Goal: Browse casually: Explore the website without a specific task or goal

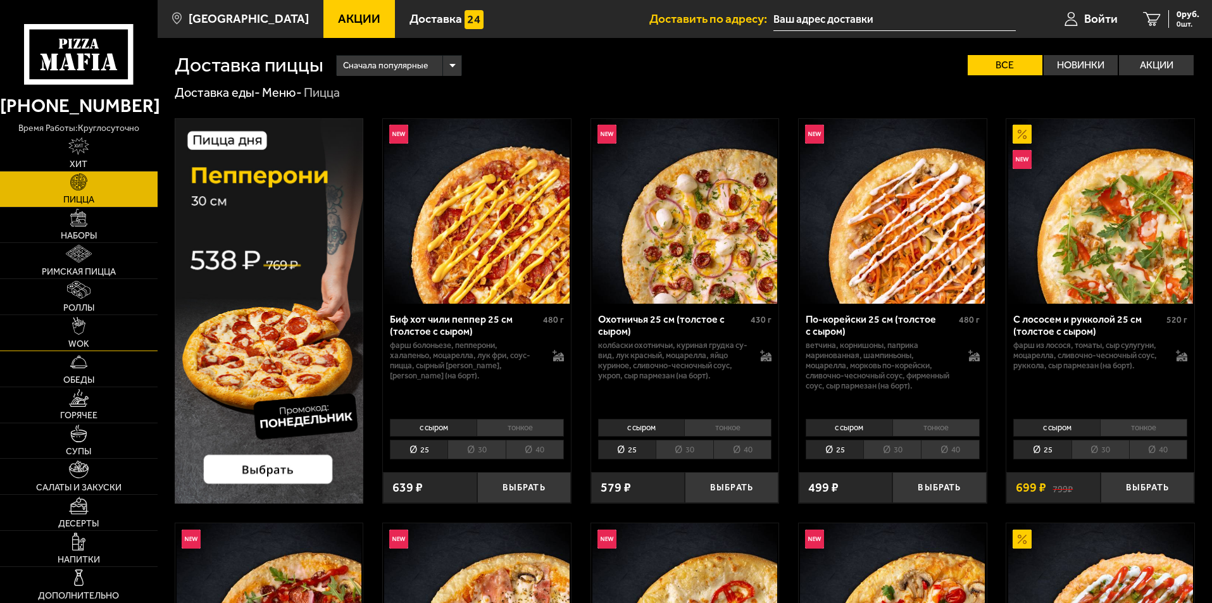
click at [78, 337] on link "WOK" at bounding box center [79, 332] width 158 height 35
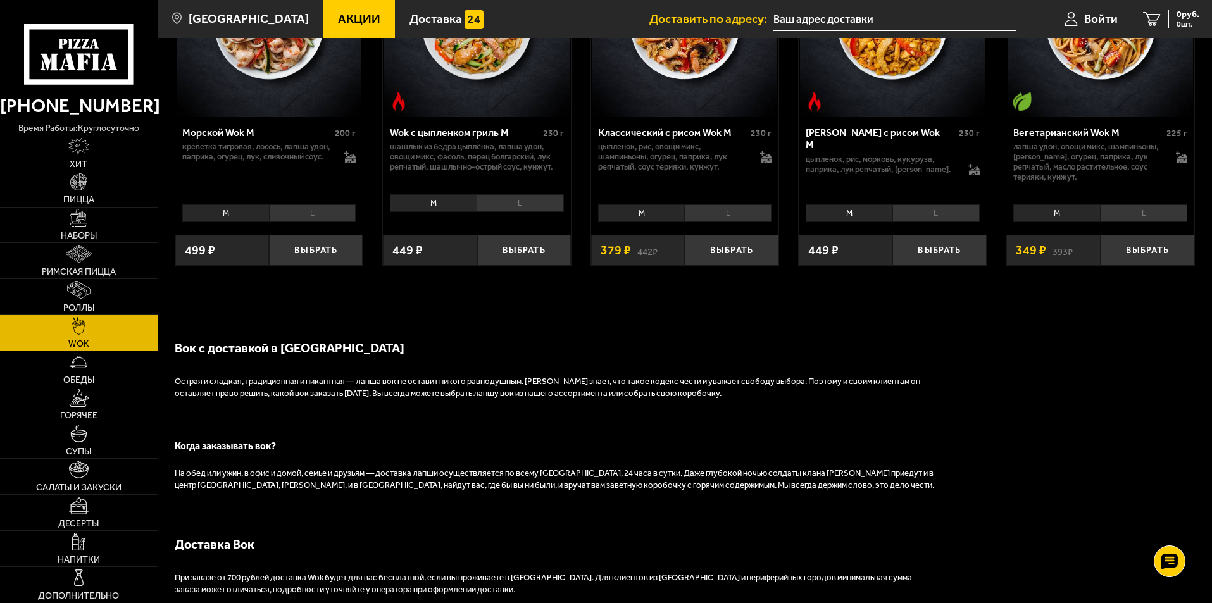
scroll to position [886, 0]
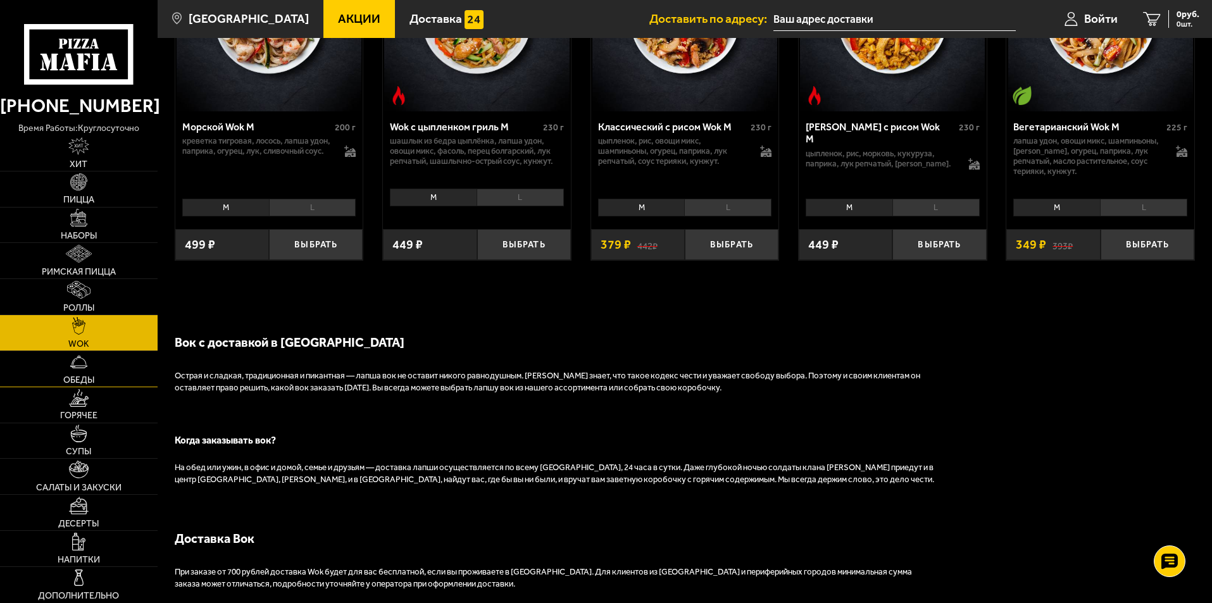
click at [77, 373] on link "Обеды" at bounding box center [79, 368] width 158 height 35
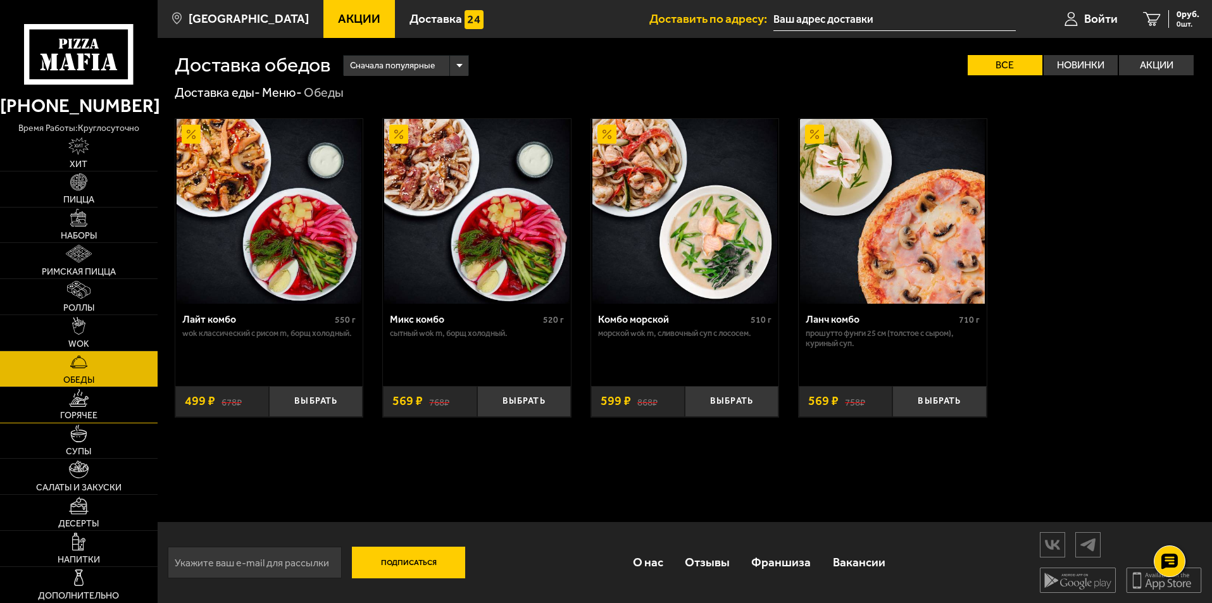
click at [75, 407] on link "Горячее" at bounding box center [79, 404] width 158 height 35
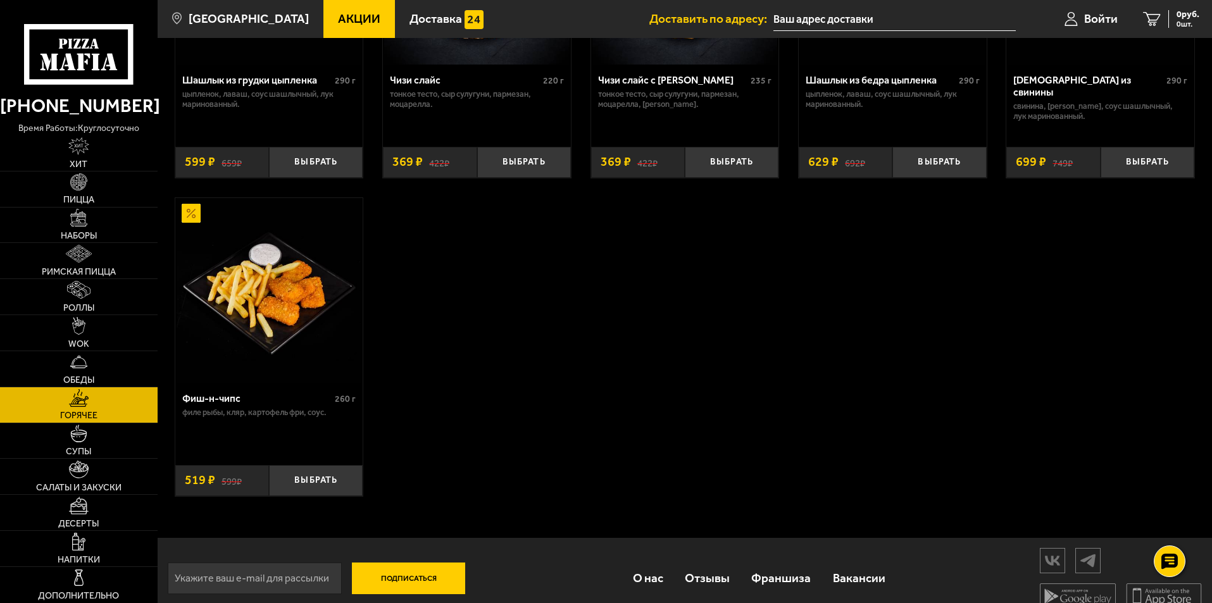
scroll to position [949, 0]
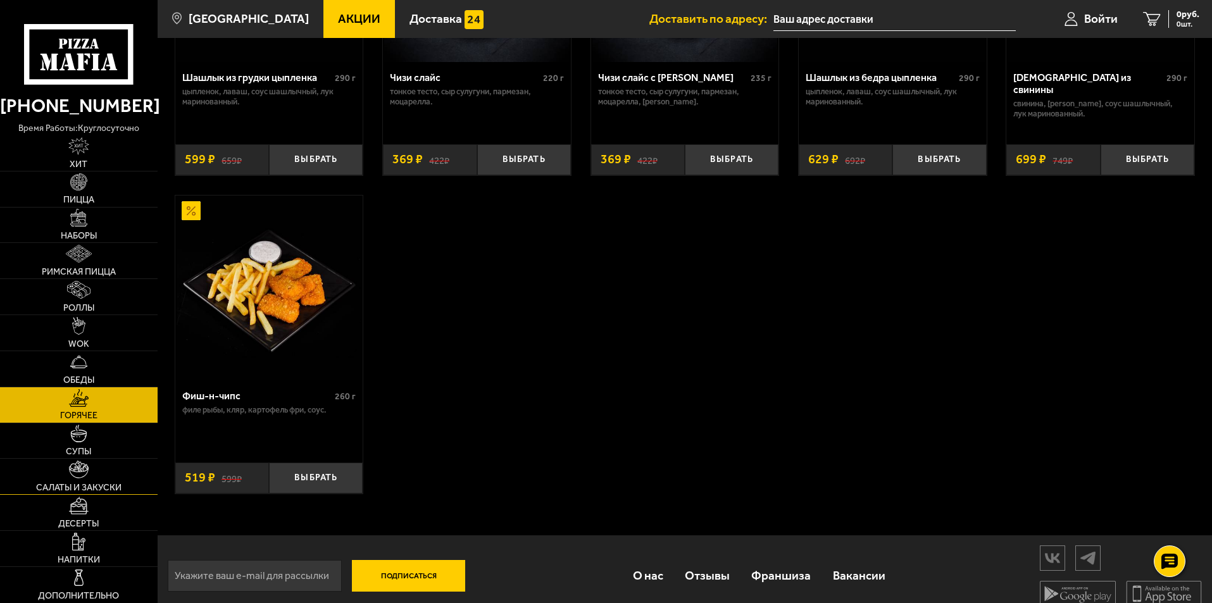
click at [89, 473] on link "Салаты и закуски" at bounding box center [79, 476] width 158 height 35
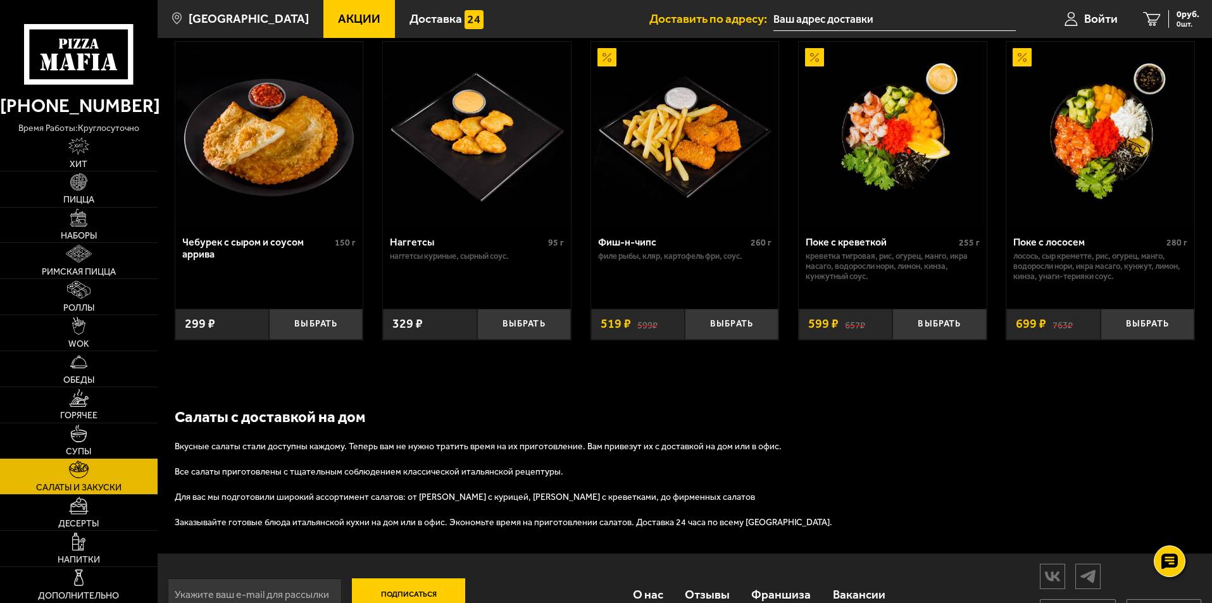
scroll to position [820, 0]
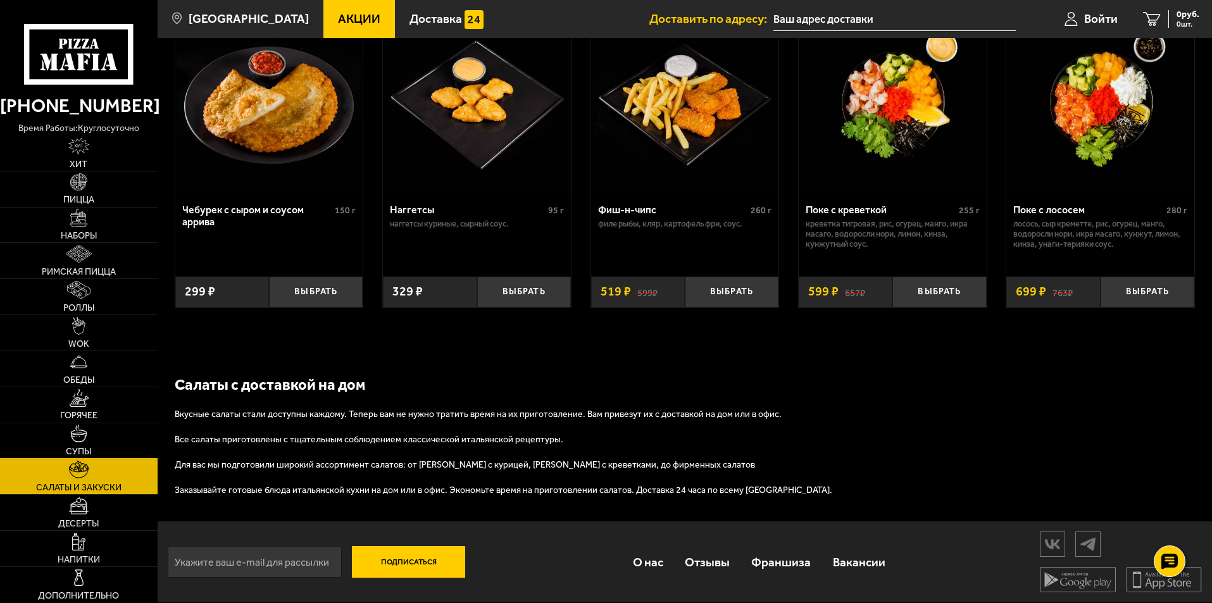
click at [88, 437] on link "Супы" at bounding box center [79, 440] width 158 height 35
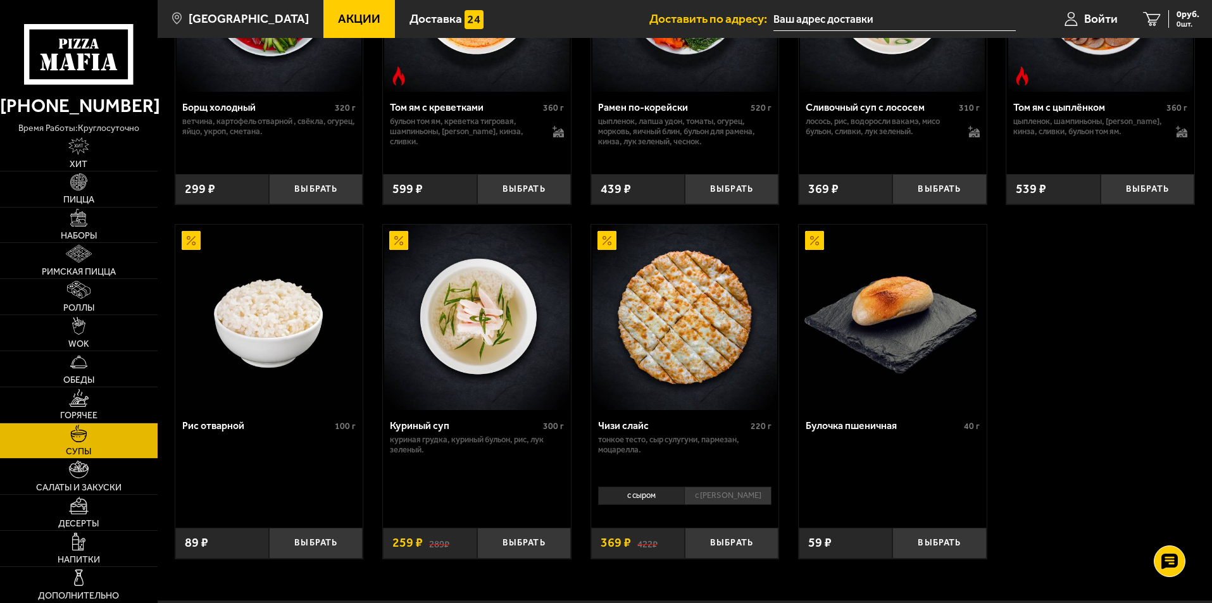
scroll to position [380, 0]
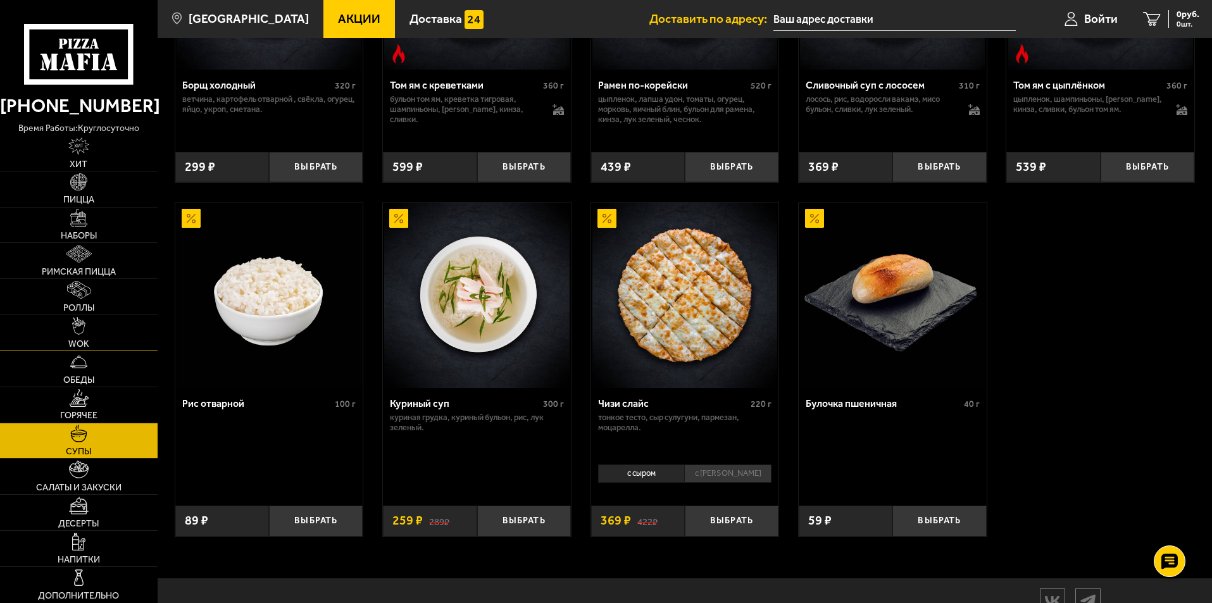
click at [63, 328] on link "WOK" at bounding box center [79, 332] width 158 height 35
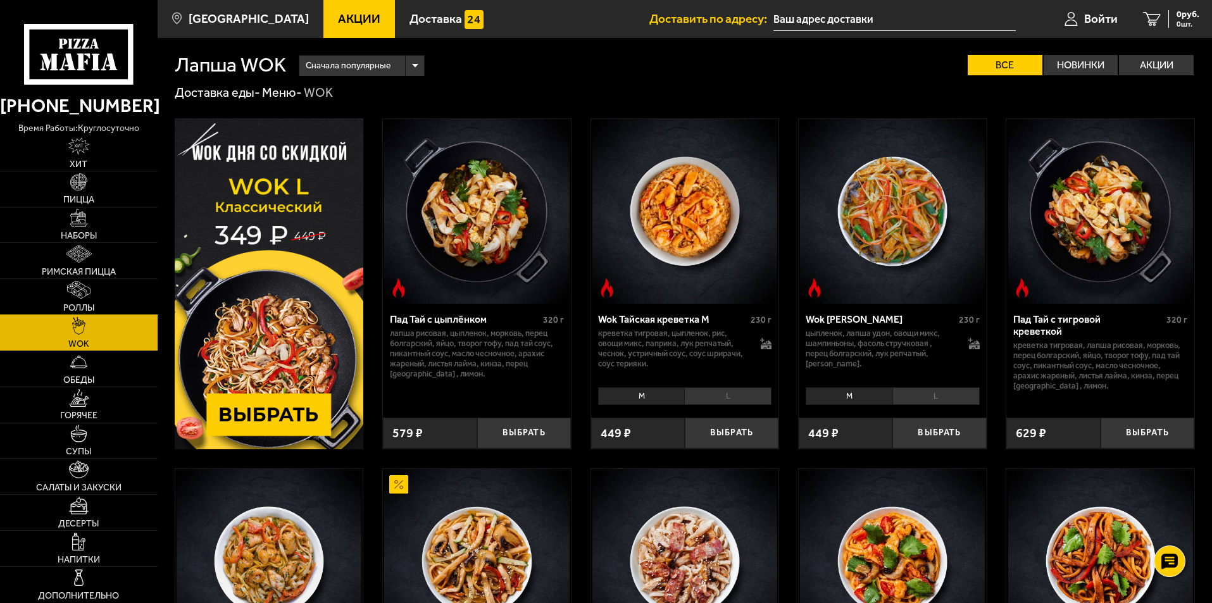
click at [77, 304] on span "Роллы" at bounding box center [78, 308] width 31 height 9
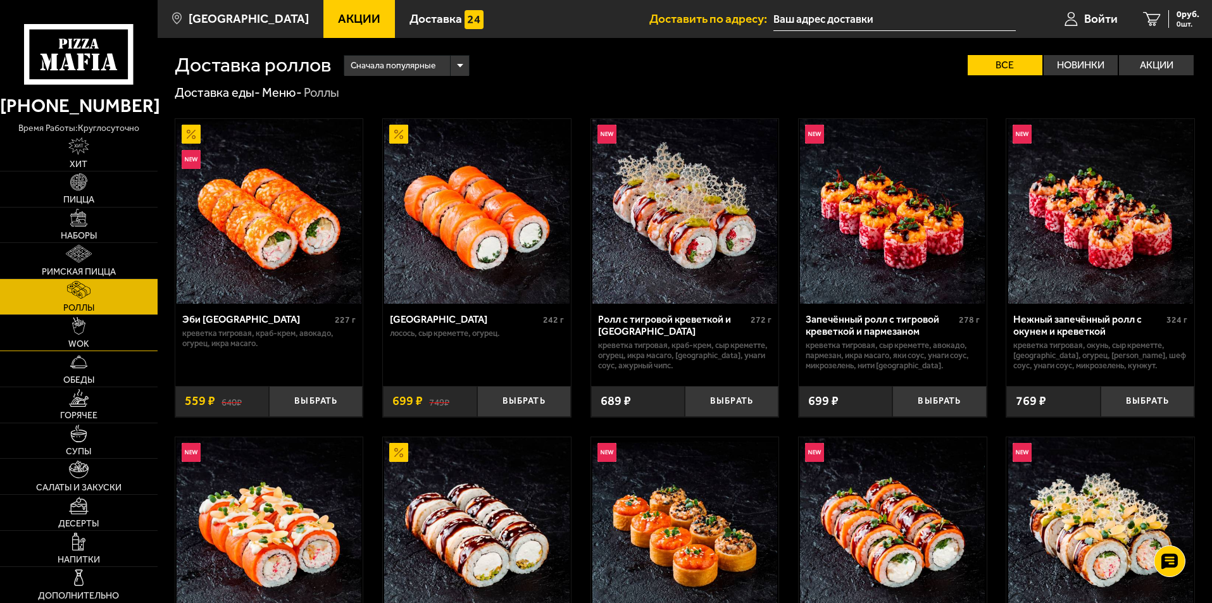
click at [77, 320] on img at bounding box center [79, 326] width 14 height 18
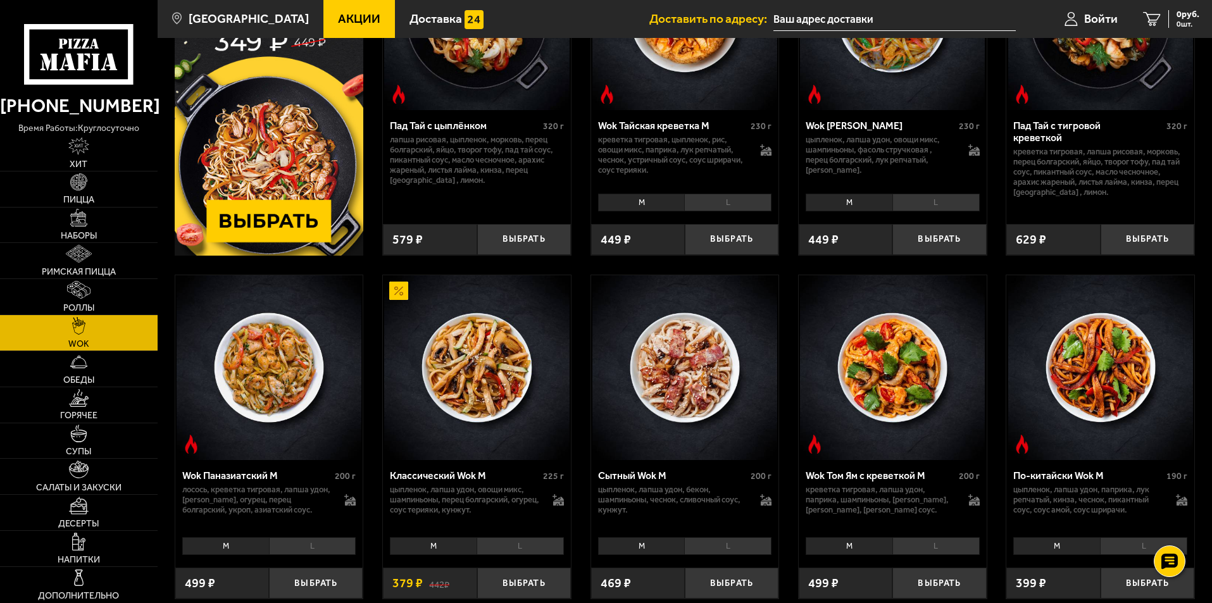
scroll to position [253, 0]
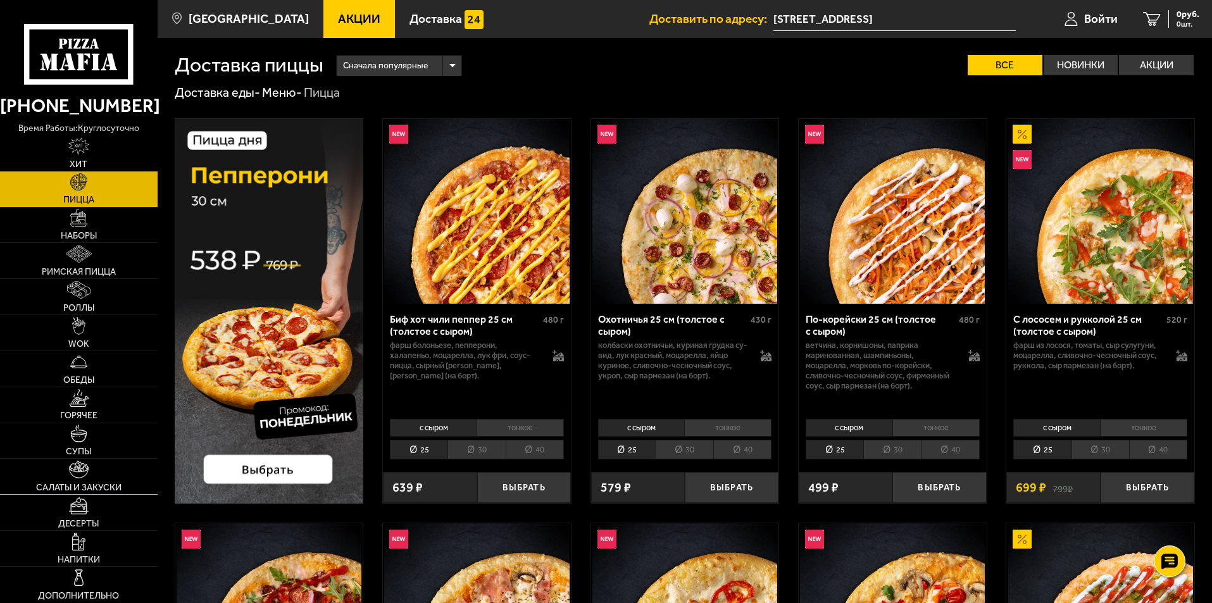
click at [85, 465] on img at bounding box center [79, 470] width 20 height 18
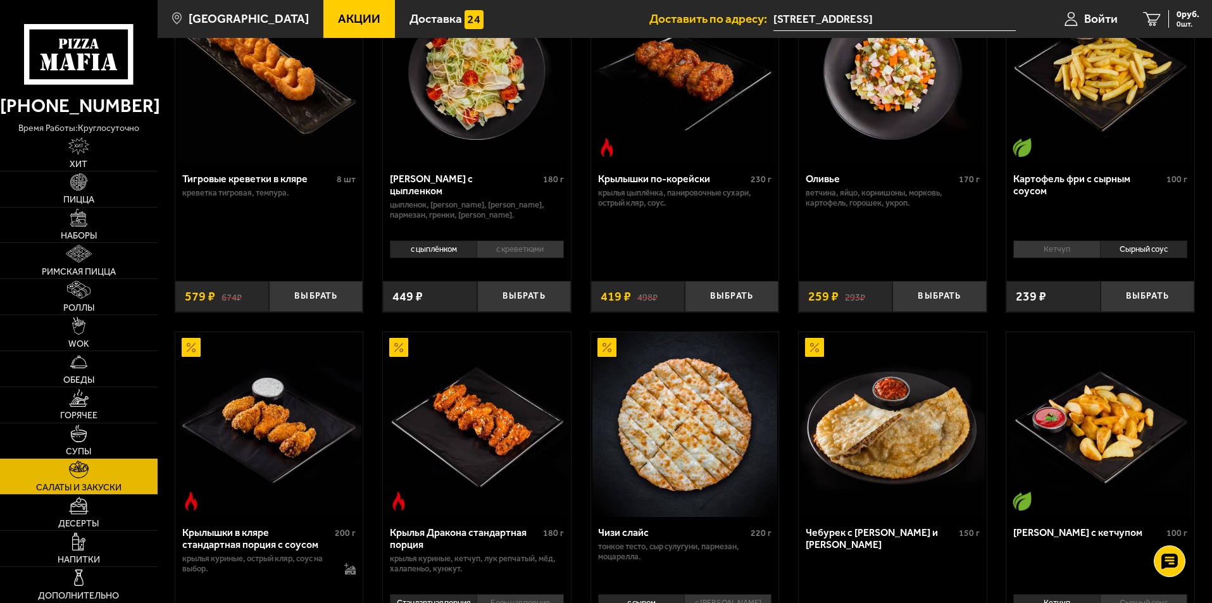
scroll to position [443, 0]
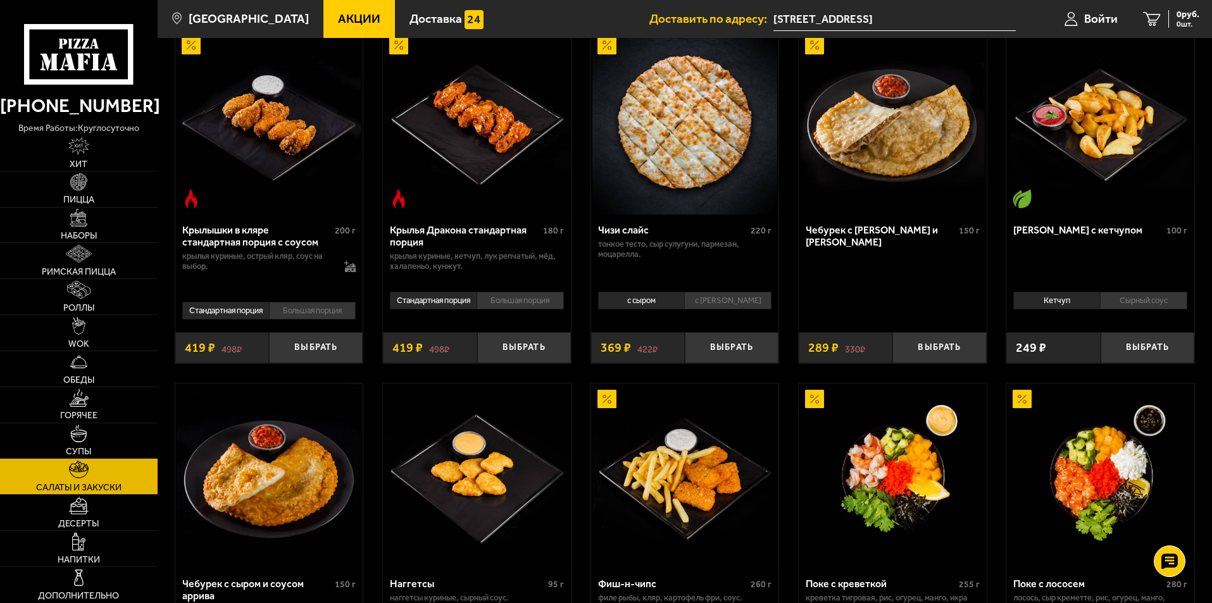
click at [691, 159] on img at bounding box center [684, 122] width 185 height 185
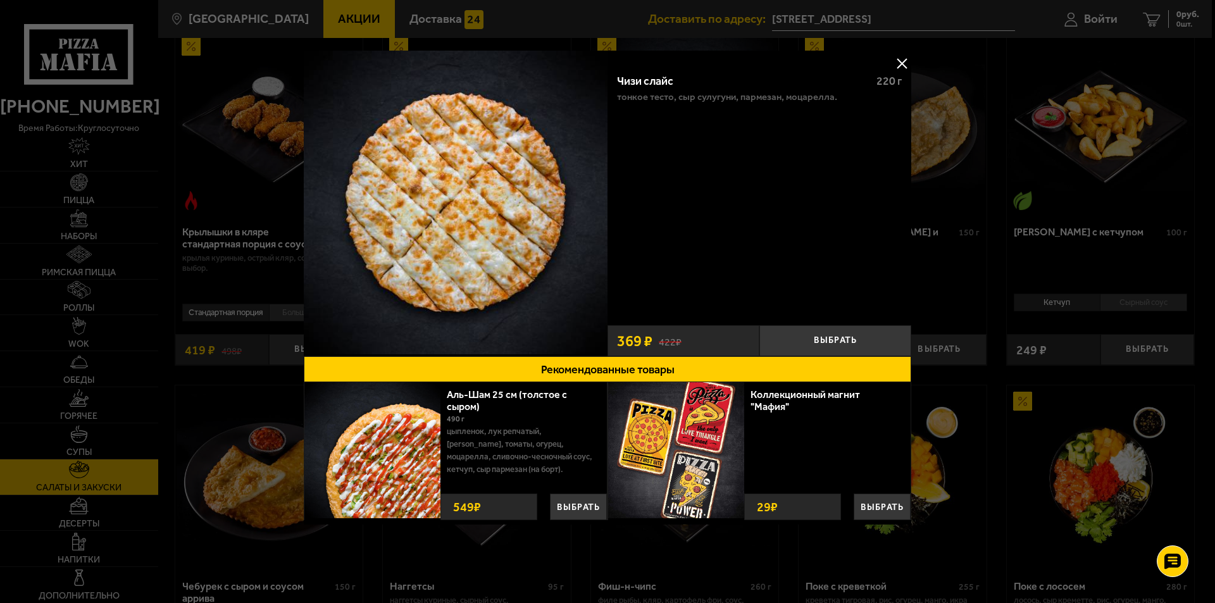
click at [904, 63] on button at bounding box center [901, 63] width 19 height 19
